Goal: Task Accomplishment & Management: Use online tool/utility

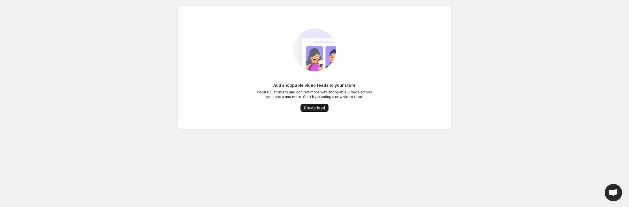
click at [316, 108] on span "Create feed" at bounding box center [314, 108] width 21 height 5
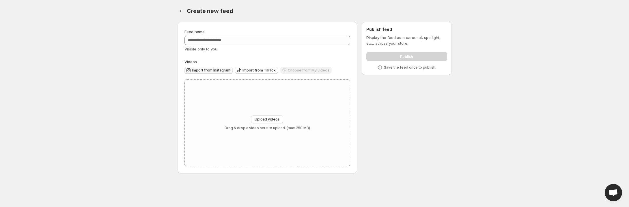
click at [210, 71] on span "Import from Instagram" at bounding box center [211, 70] width 38 height 5
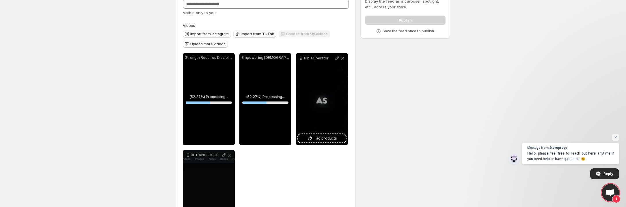
scroll to position [46, 0]
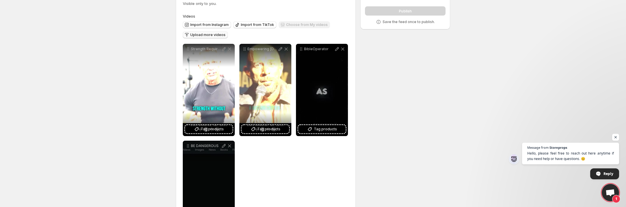
click at [195, 34] on span "Upload more videos" at bounding box center [207, 35] width 35 height 5
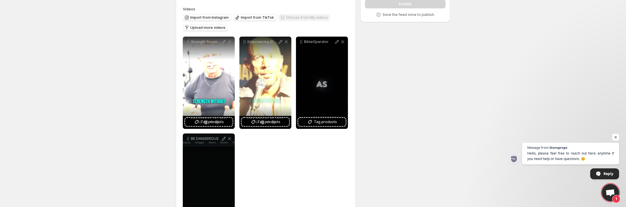
scroll to position [60, 0]
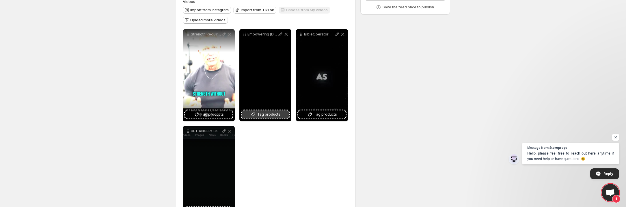
click at [266, 113] on span "Tag products" at bounding box center [268, 115] width 23 height 6
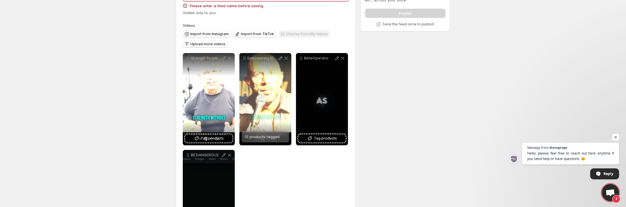
scroll to position [0, 0]
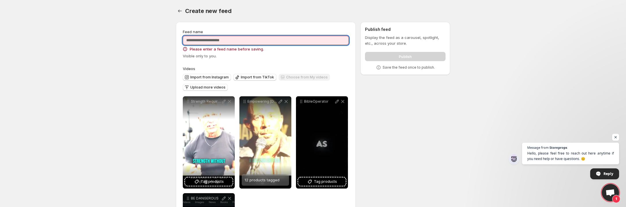
click at [262, 40] on input "Feed name" at bounding box center [266, 40] width 166 height 9
type input "**********"
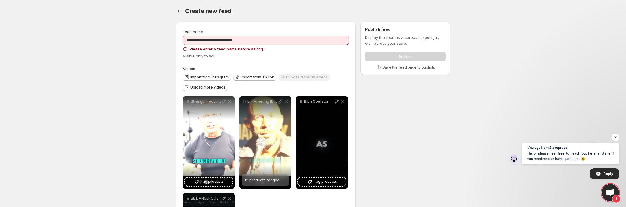
click at [275, 64] on div "**********" at bounding box center [266, 157] width 166 height 257
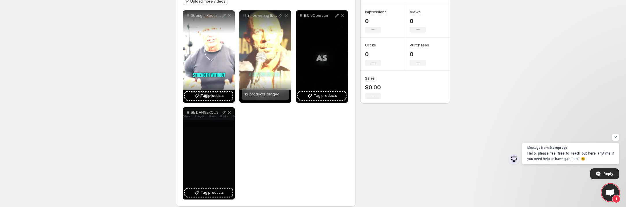
scroll to position [85, 0]
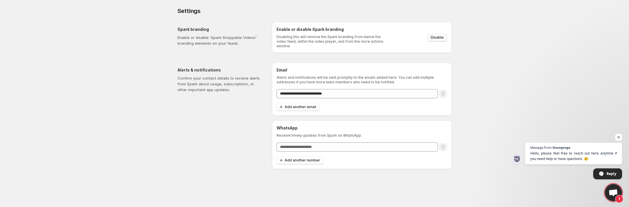
click at [442, 36] on span "Disable" at bounding box center [437, 37] width 13 height 5
